Goal: Task Accomplishment & Management: Use online tool/utility

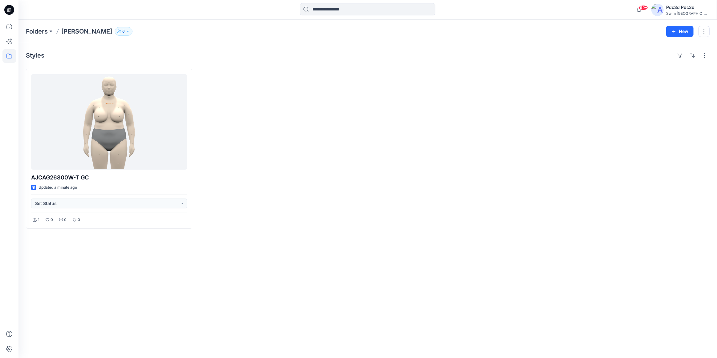
click at [279, 181] on div at bounding box center [281, 149] width 166 height 160
click at [272, 274] on div "Styles AJCAG26800W-T GC Updated a few seconds ago Set Status 1 0 0 0" at bounding box center [367, 200] width 698 height 315
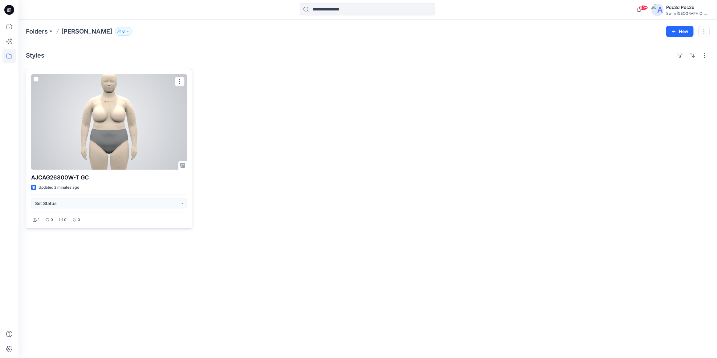
click at [105, 128] on div at bounding box center [109, 122] width 156 height 96
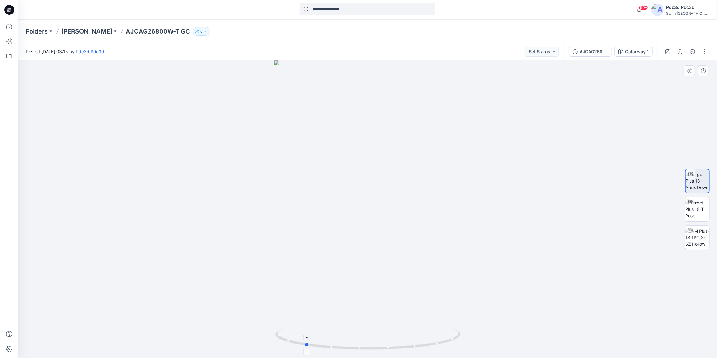
drag, startPoint x: 437, startPoint y: 344, endPoint x: 374, endPoint y: 340, distance: 63.3
click at [374, 340] on icon at bounding box center [368, 339] width 186 height 23
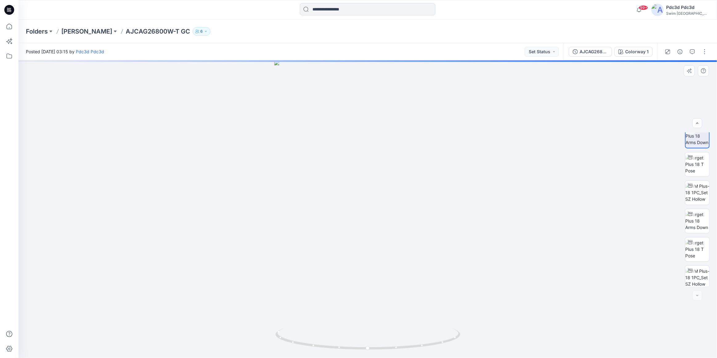
scroll to position [12, 0]
click at [693, 52] on icon "button" at bounding box center [692, 51] width 5 height 5
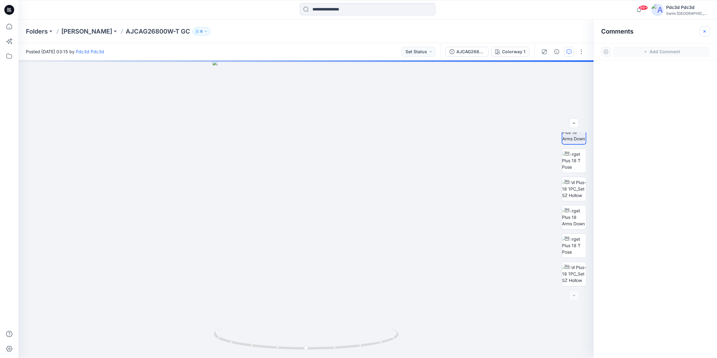
click at [705, 32] on icon "button" at bounding box center [704, 31] width 5 height 5
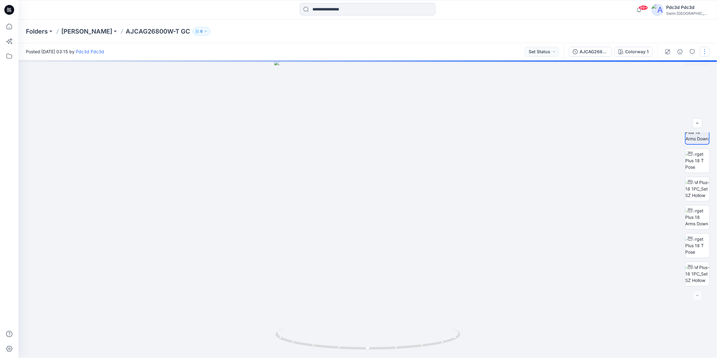
click at [708, 51] on button "button" at bounding box center [705, 52] width 10 height 10
click at [679, 80] on button "Edit" at bounding box center [678, 83] width 57 height 11
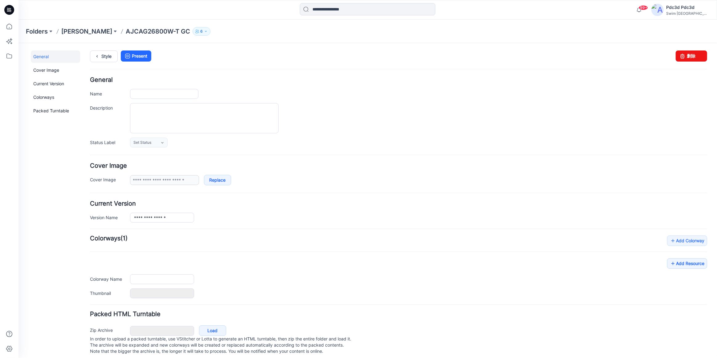
type input "**********"
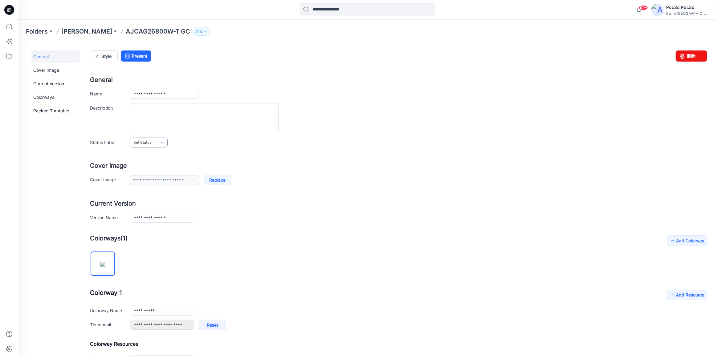
click at [167, 140] on link "Set Status" at bounding box center [149, 142] width 38 height 10
click at [165, 169] on link "For Review" at bounding box center [156, 168] width 49 height 13
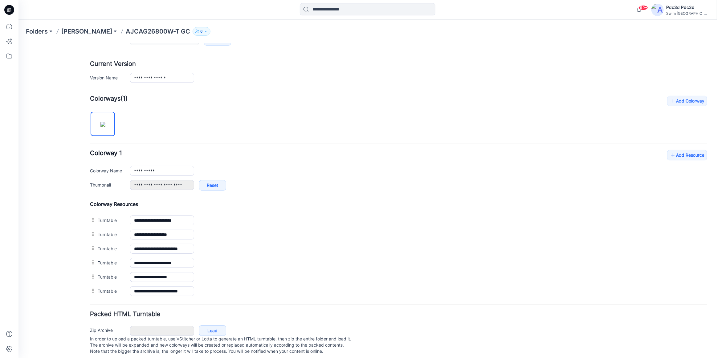
scroll to position [150, 0]
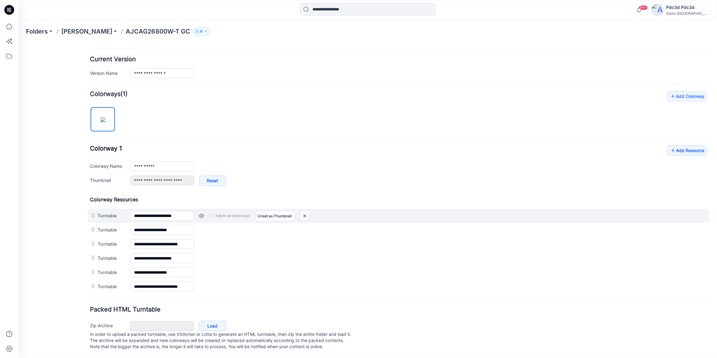
click at [305, 211] on img at bounding box center [305, 216] width 10 height 10
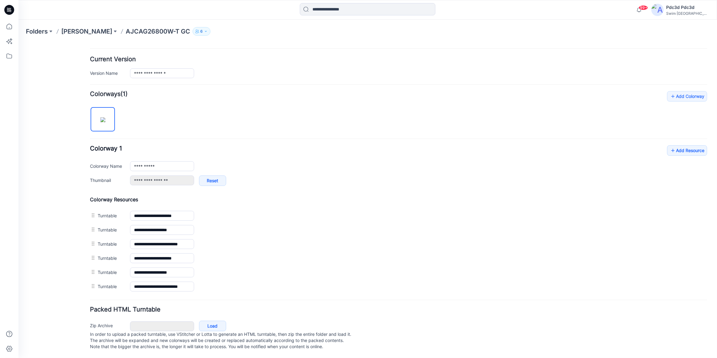
scroll to position [143, 0]
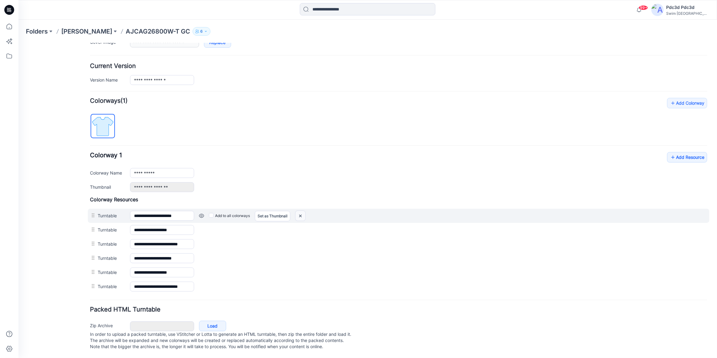
drag, startPoint x: 299, startPoint y: 210, endPoint x: 406, endPoint y: 67, distance: 178.3
click at [299, 211] on img at bounding box center [300, 216] width 10 height 10
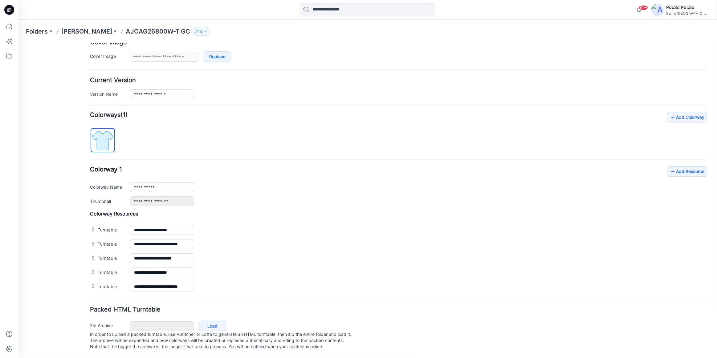
scroll to position [129, 0]
drag, startPoint x: 299, startPoint y: 222, endPoint x: 405, endPoint y: 63, distance: 190.3
click at [18, 43] on img at bounding box center [18, 43] width 0 height 0
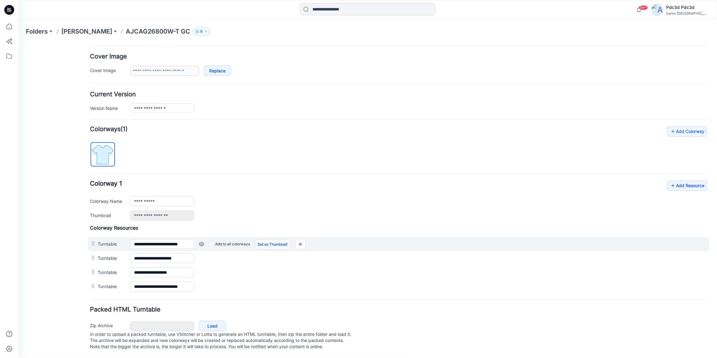
scroll to position [115, 0]
drag, startPoint x: 302, startPoint y: 238, endPoint x: 408, endPoint y: 68, distance: 200.6
click at [18, 43] on img at bounding box center [18, 43] width 0 height 0
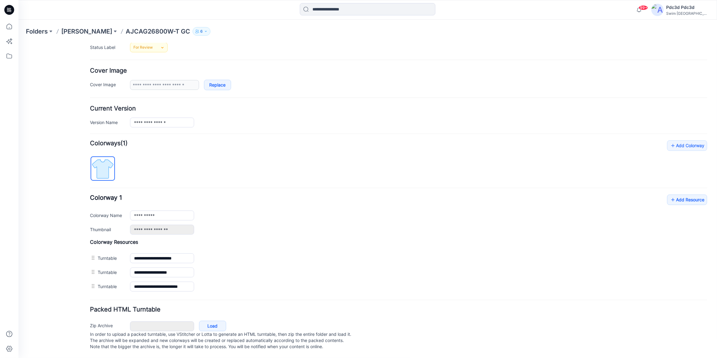
scroll to position [101, 0]
click at [266, 194] on div "**********" at bounding box center [398, 214] width 617 height 40
click at [687, 194] on link "Add Resource" at bounding box center [687, 199] width 40 height 10
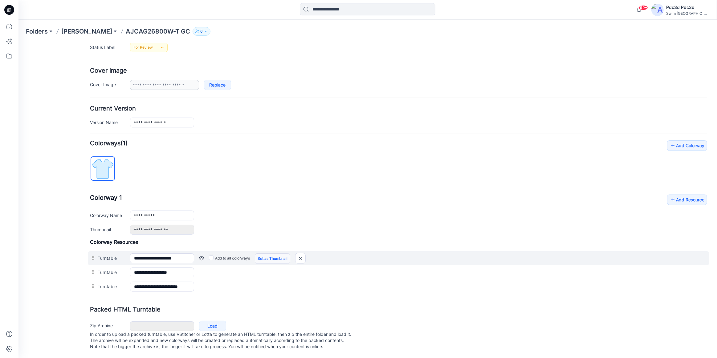
click at [264, 253] on link "Set as Thumbnail" at bounding box center [272, 258] width 35 height 10
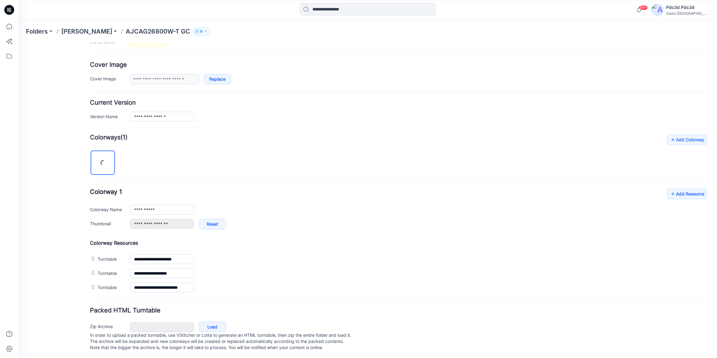
type input "**********"
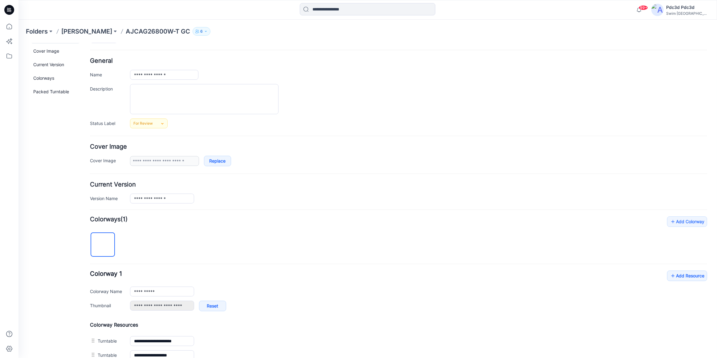
scroll to position [0, 0]
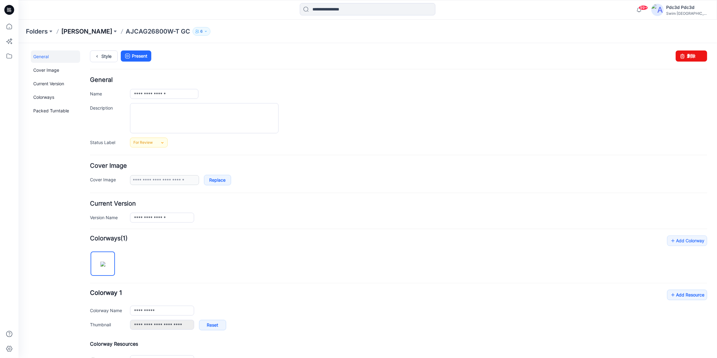
click at [98, 31] on p "[PERSON_NAME]" at bounding box center [86, 31] width 51 height 9
